Goal: Ask a question

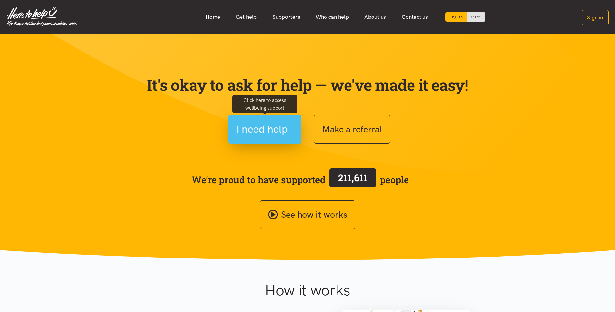
click at [266, 123] on span "I need help" at bounding box center [262, 129] width 52 height 17
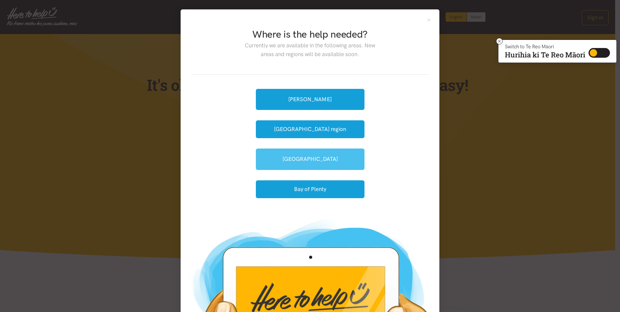
click at [313, 158] on link "[GEOGRAPHIC_DATA]" at bounding box center [310, 158] width 109 height 21
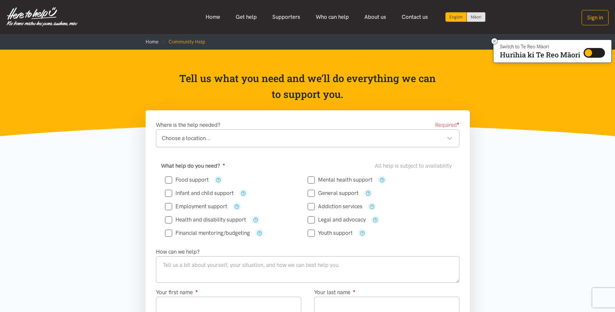
click at [310, 178] on input "Mental health support" at bounding box center [340, 180] width 65 height 6
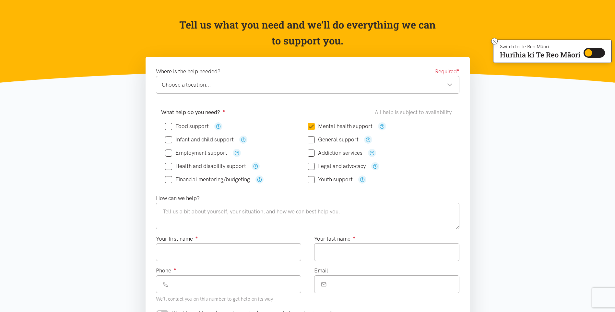
scroll to position [65, 0]
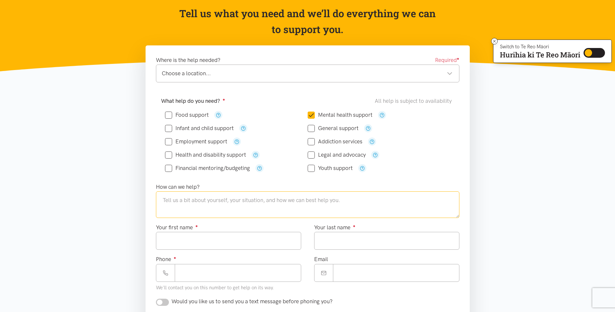
click at [242, 202] on textarea at bounding box center [307, 204] width 303 height 27
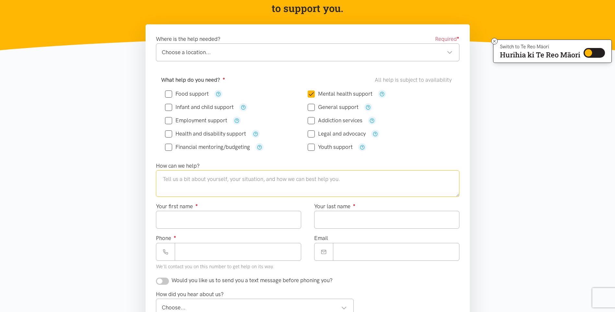
scroll to position [130, 0]
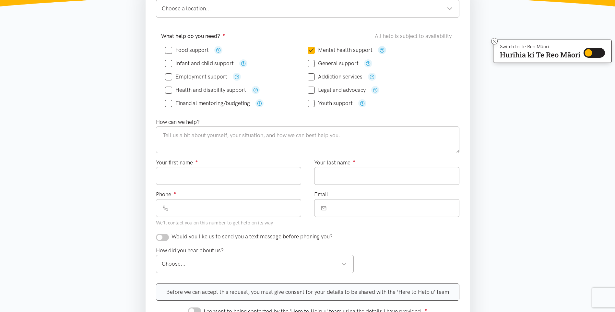
click at [382, 50] on icon "button" at bounding box center [382, 50] width 5 height 5
click at [310, 50] on input "Mental health support" at bounding box center [340, 50] width 65 height 6
checkbox input "false"
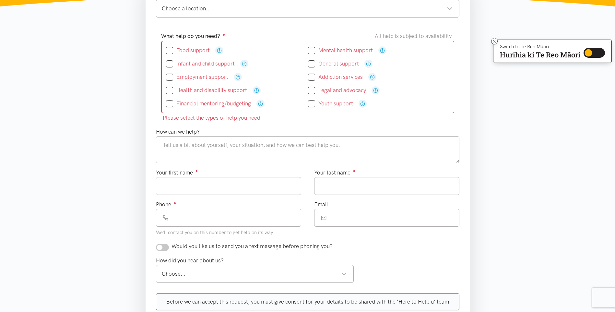
click at [508, 126] on section "Please select the types of help you need Where is the help needed? Required ● C…" at bounding box center [307, 195] width 615 height 428
click at [505, 130] on section "Please select the types of help you need Where is the help needed? Required ● C…" at bounding box center [307, 195] width 615 height 428
